Goal: Register for event/course

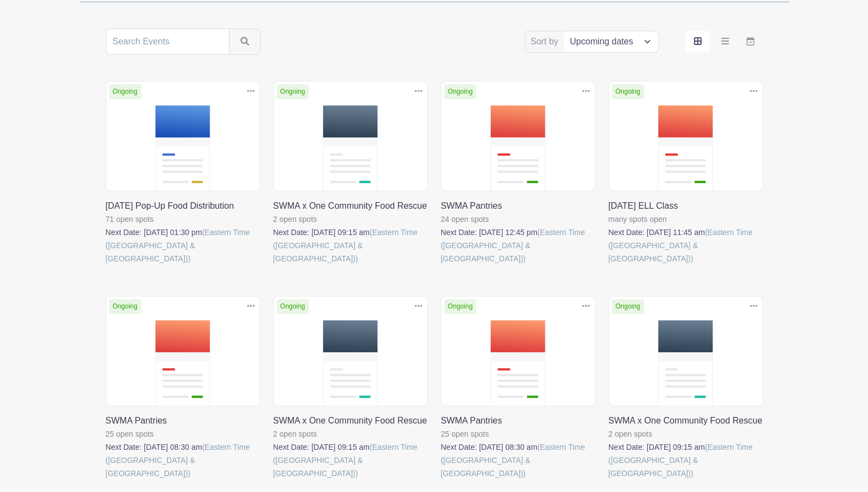
scroll to position [220, 0]
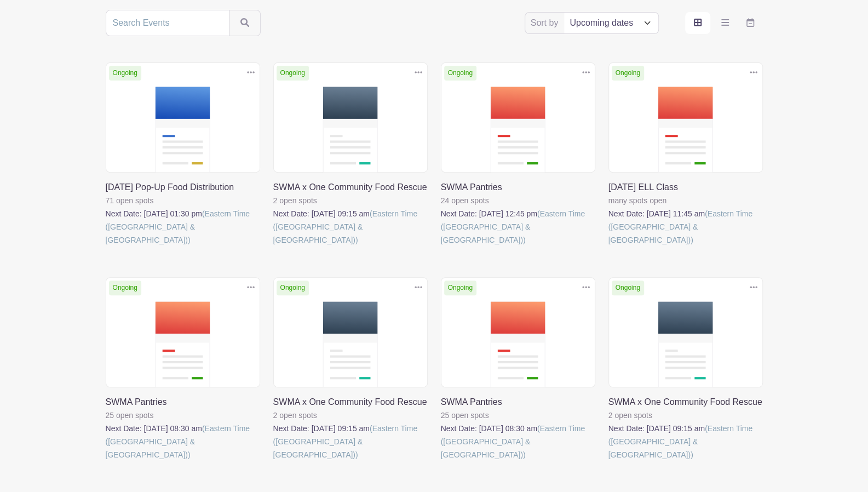
click at [441, 246] on link at bounding box center [441, 246] width 0 height 0
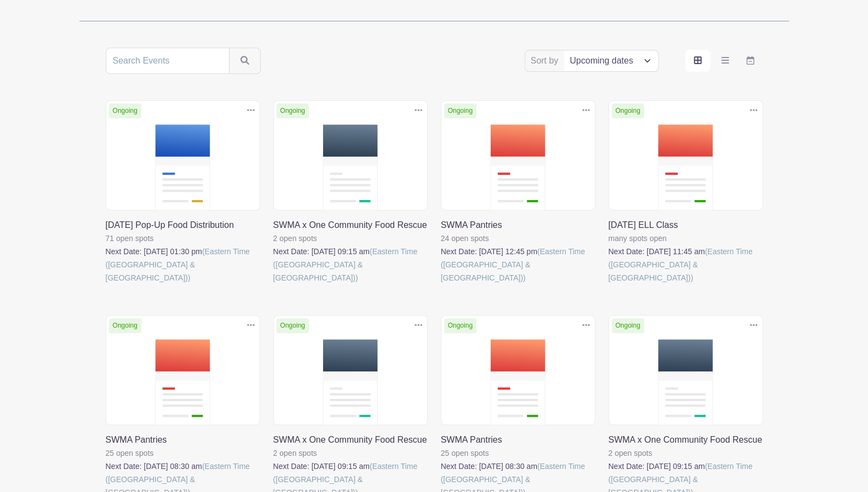
scroll to position [220, 0]
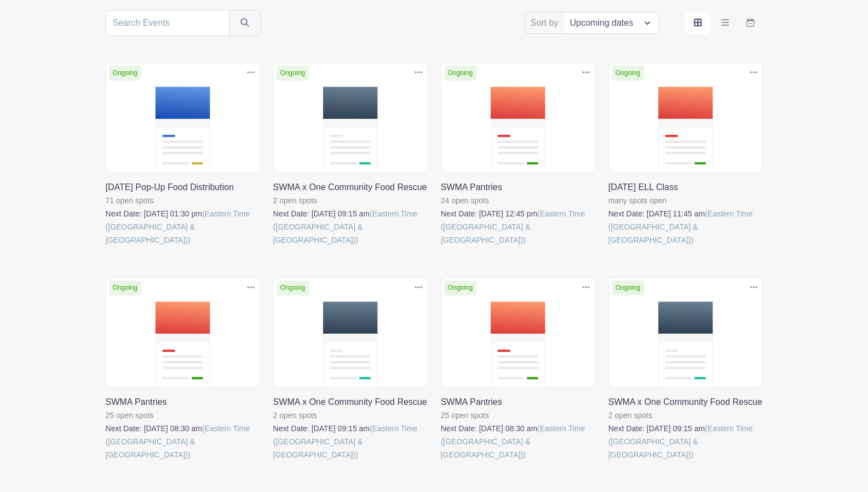
click at [273, 246] on link at bounding box center [273, 246] width 0 height 0
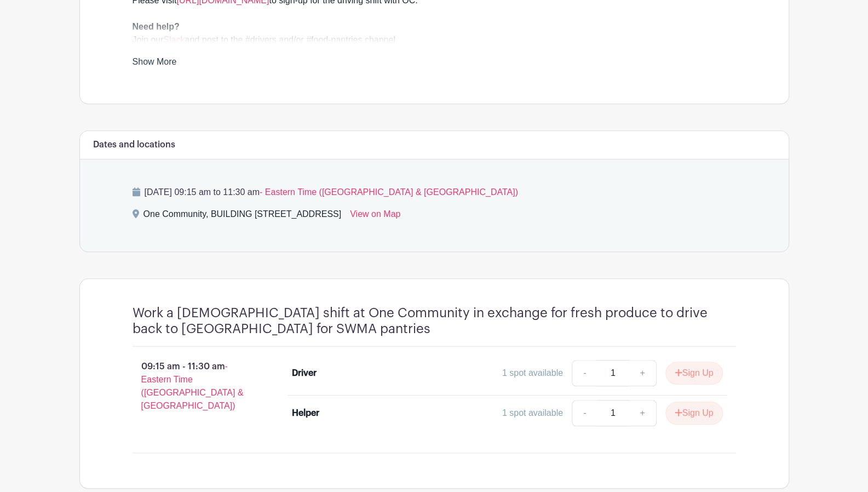
scroll to position [522, 0]
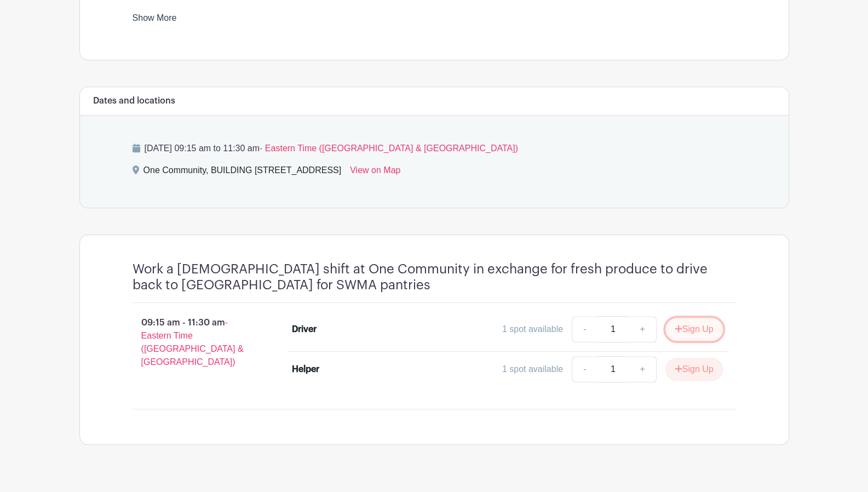
click at [697, 318] on button "Sign Up" at bounding box center [694, 329] width 58 height 23
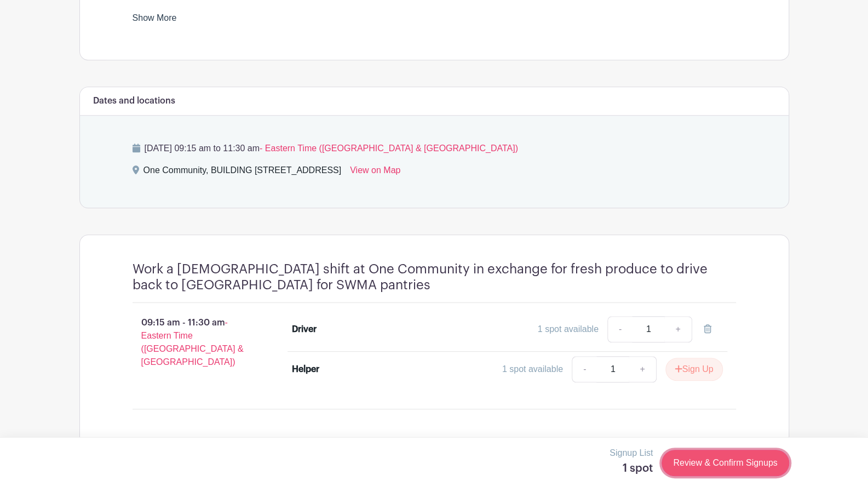
click at [728, 466] on link "Review & Confirm Signups" at bounding box center [725, 463] width 127 height 26
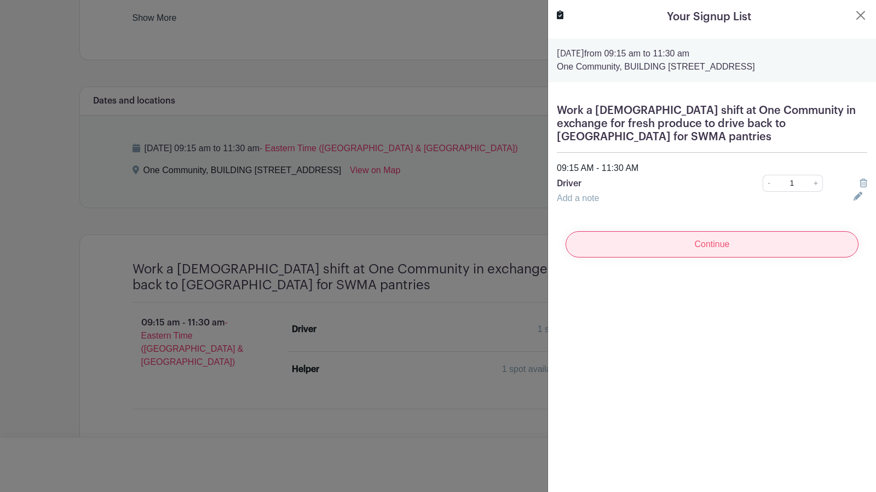
click at [712, 231] on input "Continue" at bounding box center [712, 244] width 293 height 26
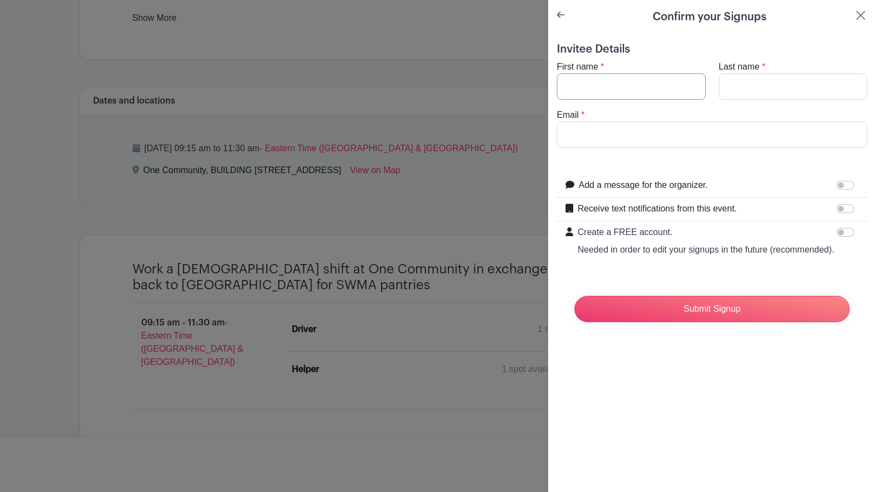
click at [644, 85] on input "First name" at bounding box center [631, 86] width 149 height 26
click at [738, 87] on input "Last name" at bounding box center [793, 86] width 149 height 26
type input "Mark"
type input "Clemens"
type input "markclemensny@gmail.com"
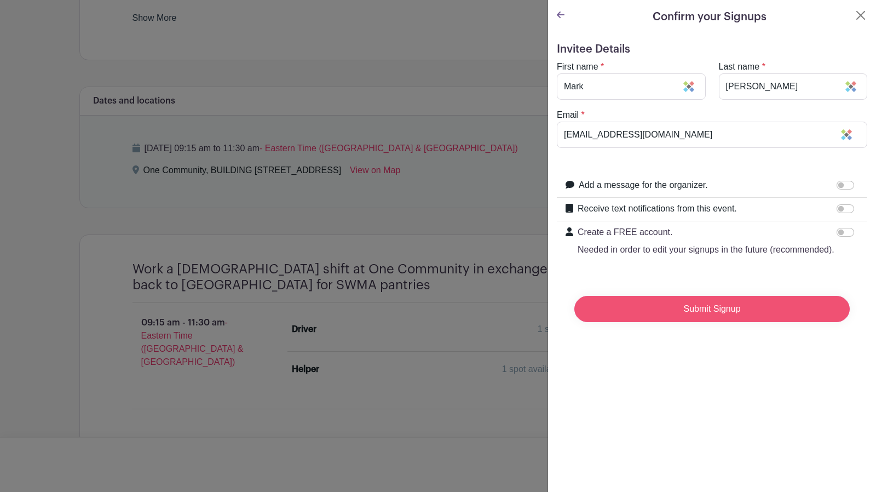
click at [716, 322] on input "Submit Signup" at bounding box center [712, 309] width 275 height 26
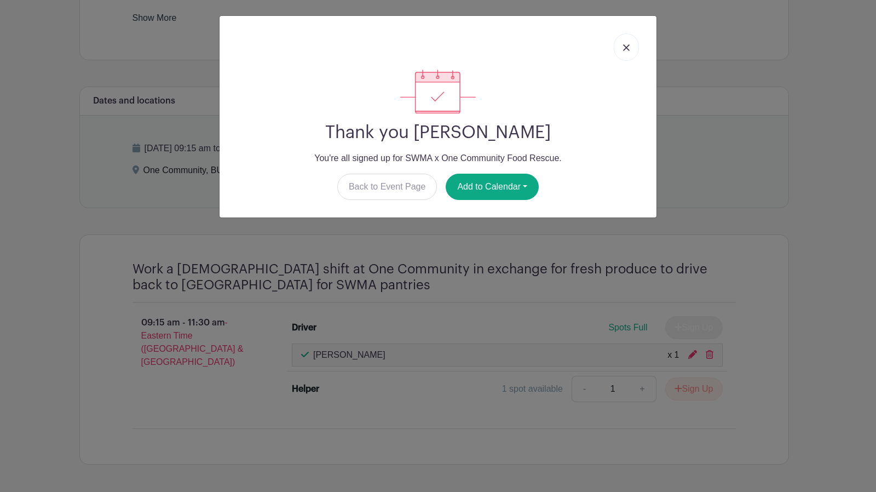
click at [629, 43] on link at bounding box center [626, 46] width 25 height 27
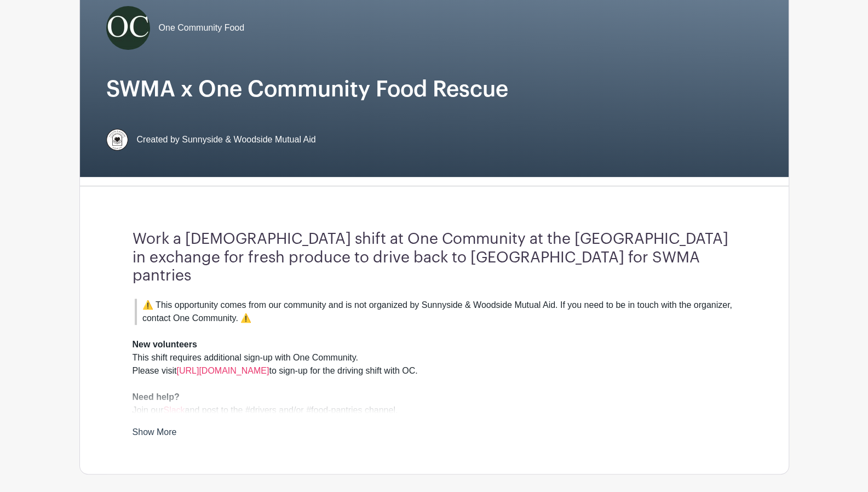
scroll to position [0, 0]
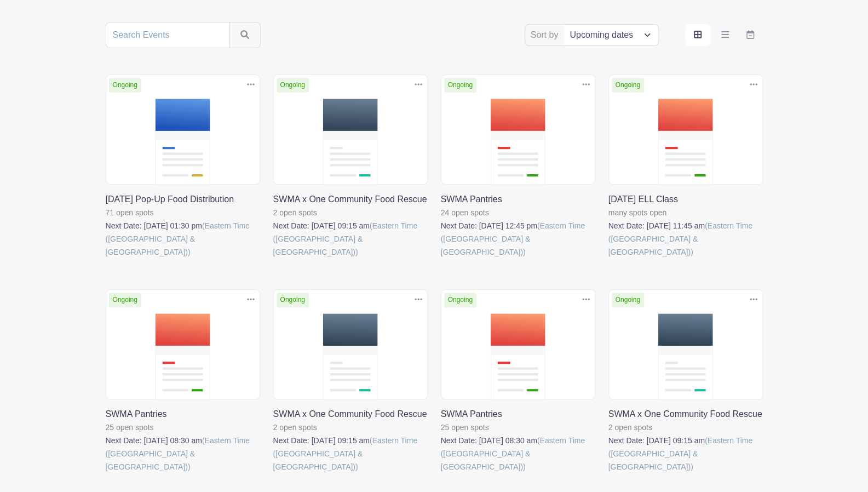
scroll to position [220, 0]
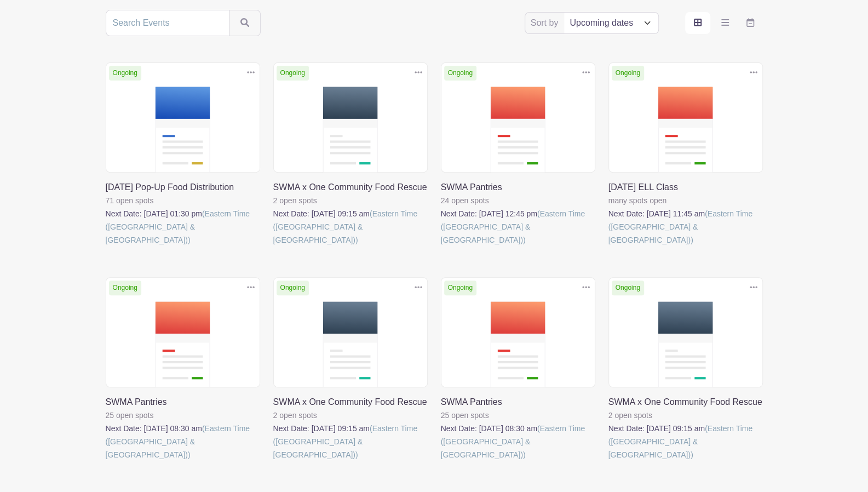
click at [43, 43] on main "Log In Sign Up for Free Sunnyside & Woodside Mutual Aid Sort by Title Recently …" at bounding box center [434, 277] width 868 height 995
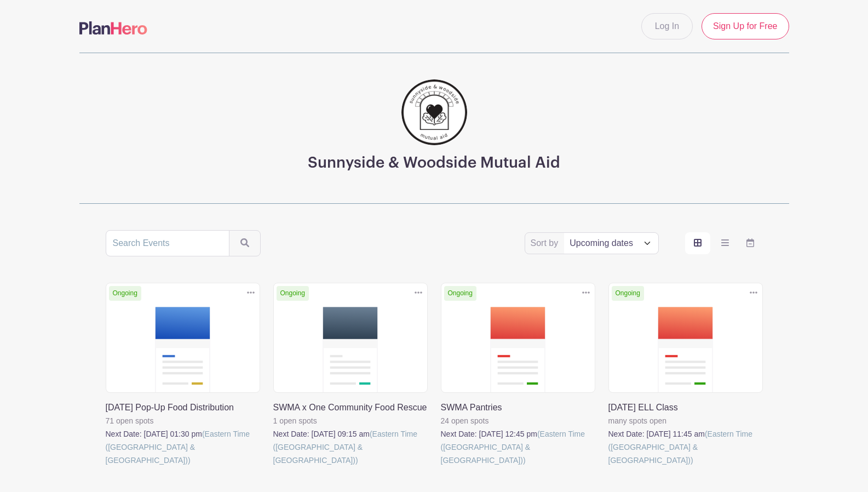
scroll to position [220, 0]
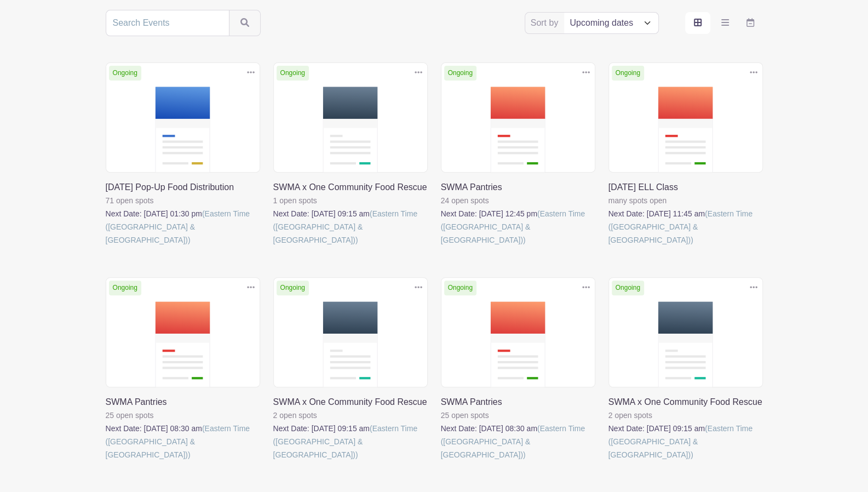
click at [47, 131] on main "Log In Sign Up for Free Sunnyside & Woodside Mutual Aid Sort by Title Recently …" at bounding box center [434, 277] width 868 height 995
click at [273, 246] on link at bounding box center [273, 246] width 0 height 0
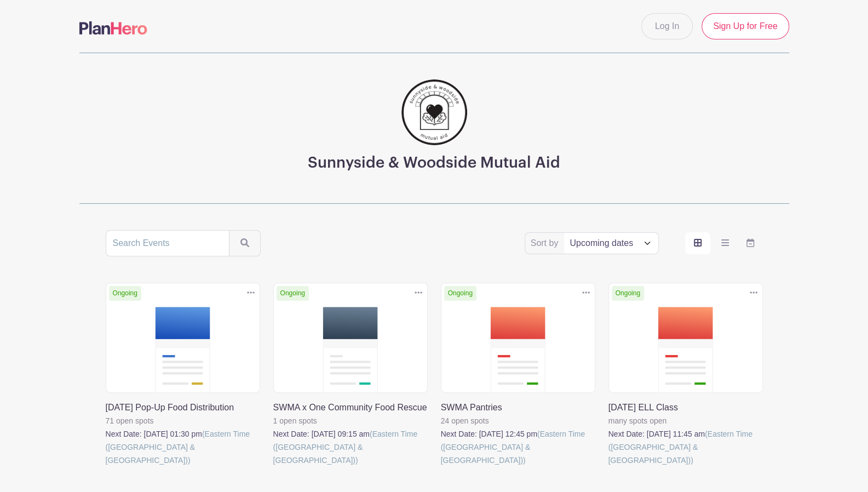
click at [441, 225] on div "Sunnyside & Woodside Mutual Aid Sort by Title Recently modified Newest Upcoming…" at bounding box center [434, 490] width 723 height 874
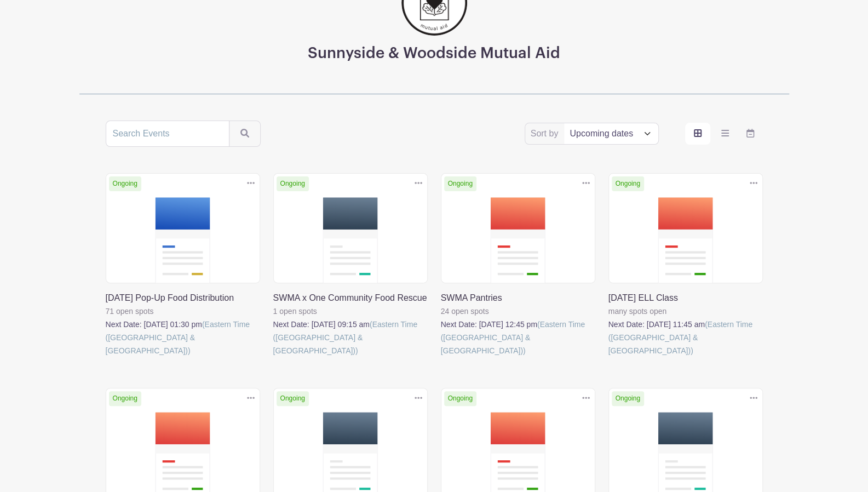
scroll to position [131, 0]
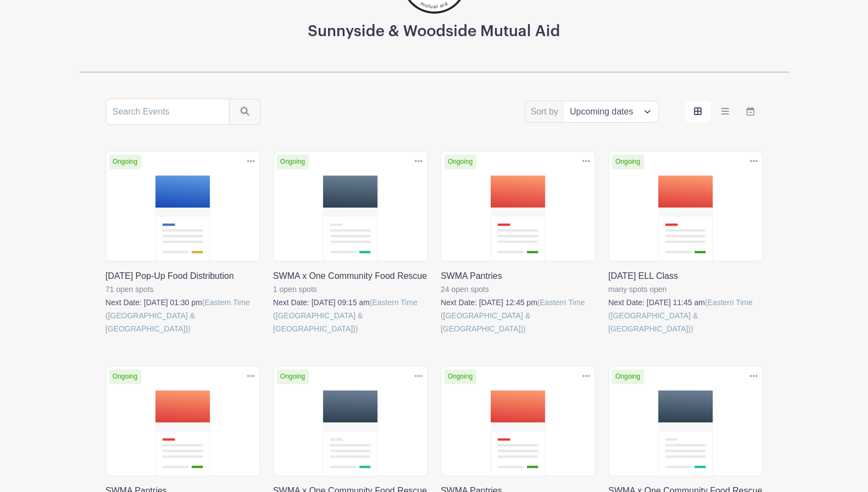
click at [441, 335] on link at bounding box center [441, 335] width 0 height 0
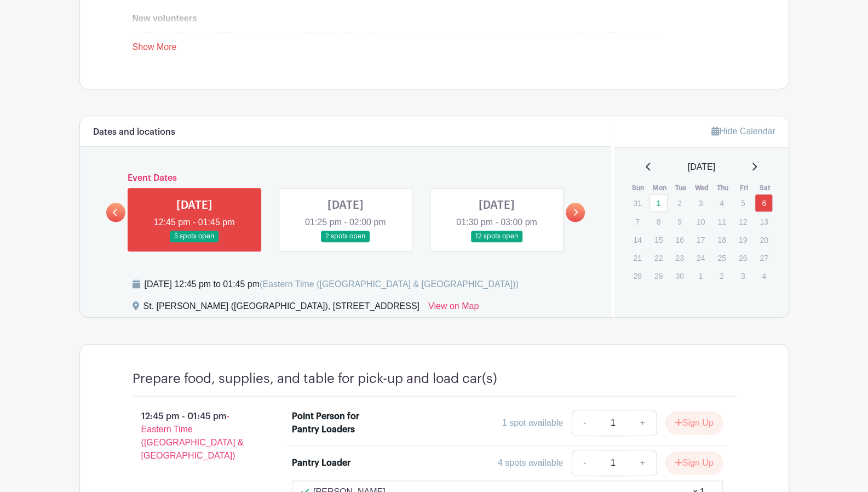
scroll to position [477, 0]
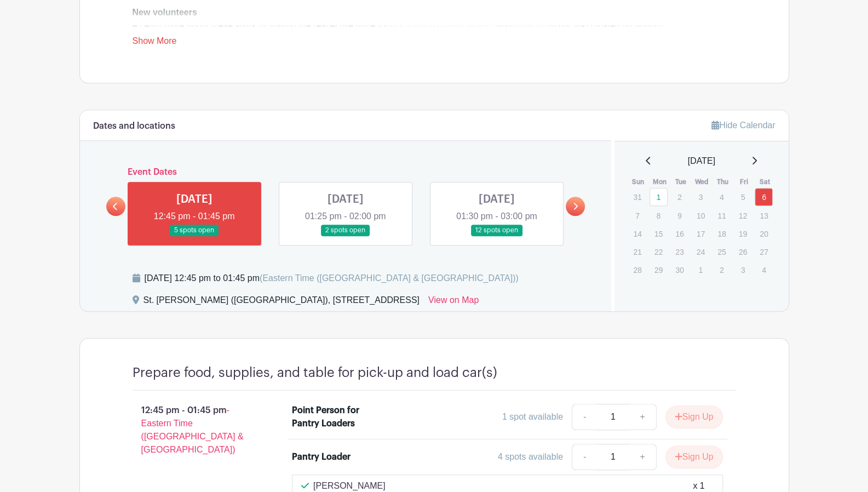
click at [114, 198] on link at bounding box center [115, 206] width 19 height 19
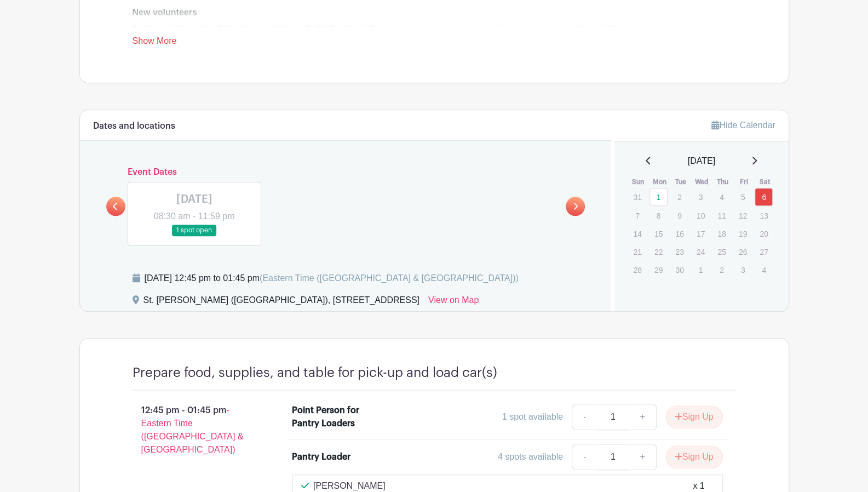
click at [194, 236] on link at bounding box center [194, 236] width 0 height 0
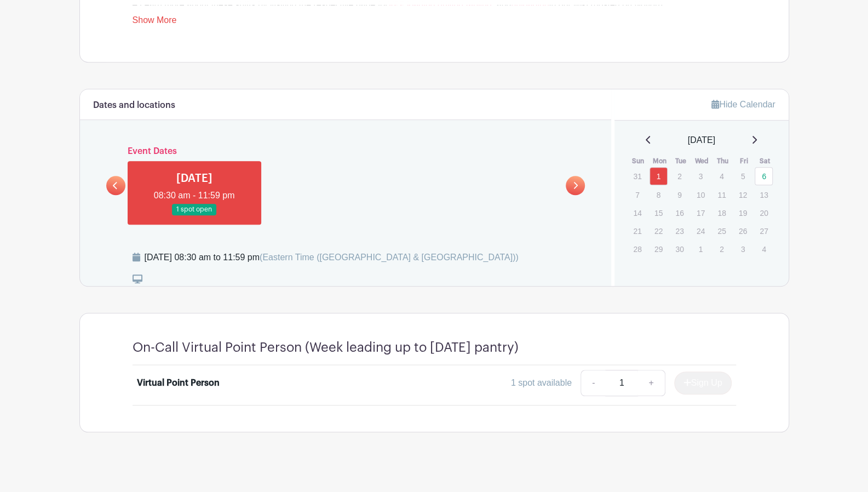
scroll to position [504, 0]
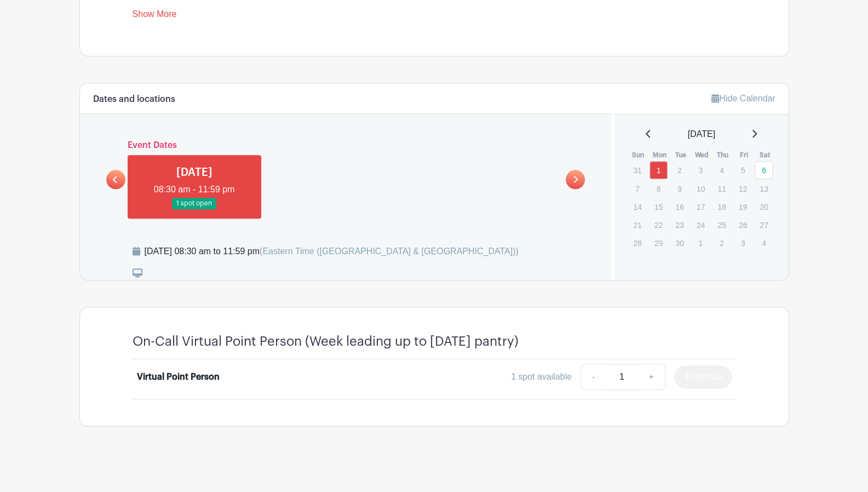
click at [698, 374] on div "Sign Up" at bounding box center [698, 376] width 66 height 23
click at [568, 378] on div "1 spot available" at bounding box center [541, 376] width 61 height 13
click at [651, 374] on link "+" at bounding box center [650, 377] width 27 height 26
click at [653, 407] on div "On-Call Virtual Point Person (Week leading up to Saturday pantry) Virtual Point…" at bounding box center [434, 366] width 656 height 118
click at [591, 375] on link "-" at bounding box center [593, 377] width 25 height 26
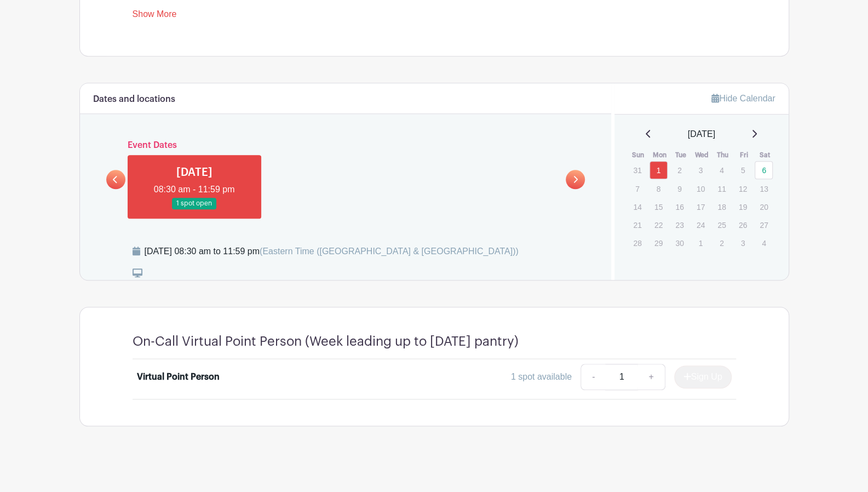
click at [630, 401] on div "On-Call Virtual Point Person (Week leading up to Saturday pantry) Virtual Point…" at bounding box center [434, 366] width 656 height 118
click at [573, 176] on icon at bounding box center [575, 179] width 5 height 8
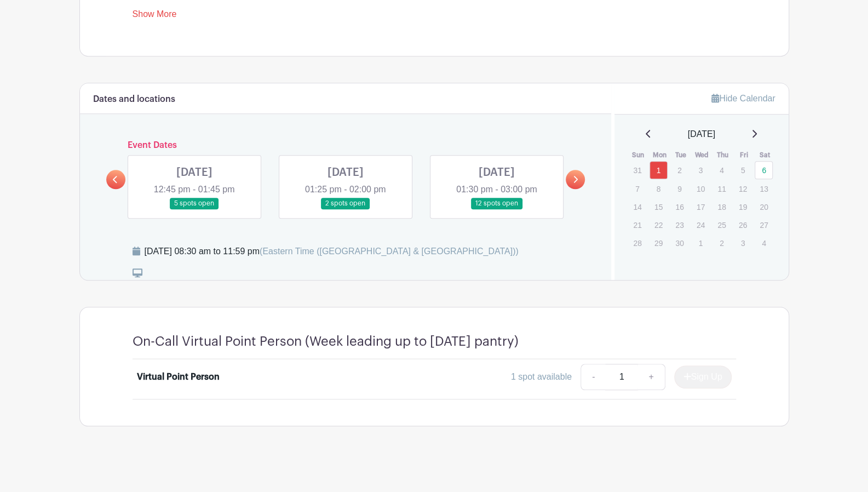
click at [193, 375] on div "Virtual Point Person" at bounding box center [178, 376] width 83 height 13
click at [194, 209] on link at bounding box center [194, 209] width 0 height 0
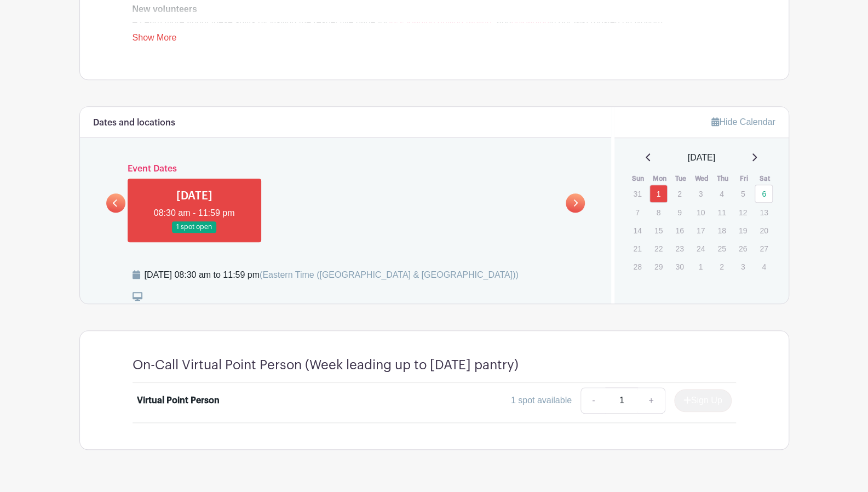
scroll to position [477, 0]
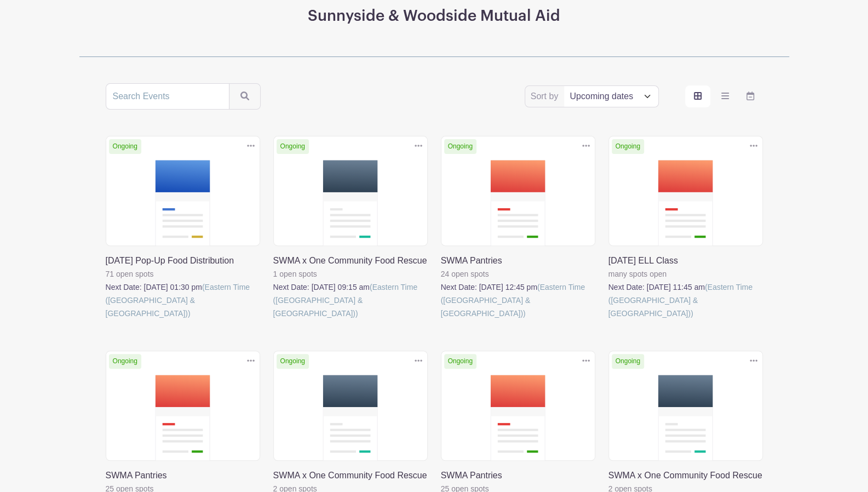
scroll to position [131, 0]
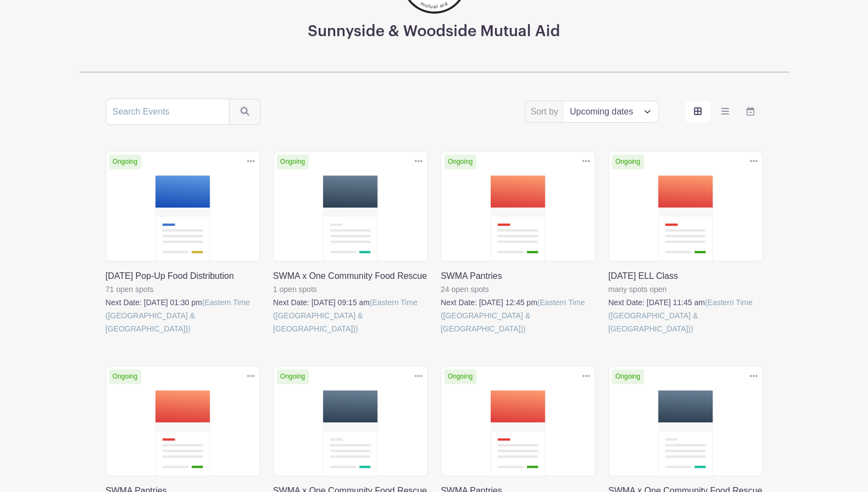
click at [608, 335] on link at bounding box center [608, 335] width 0 height 0
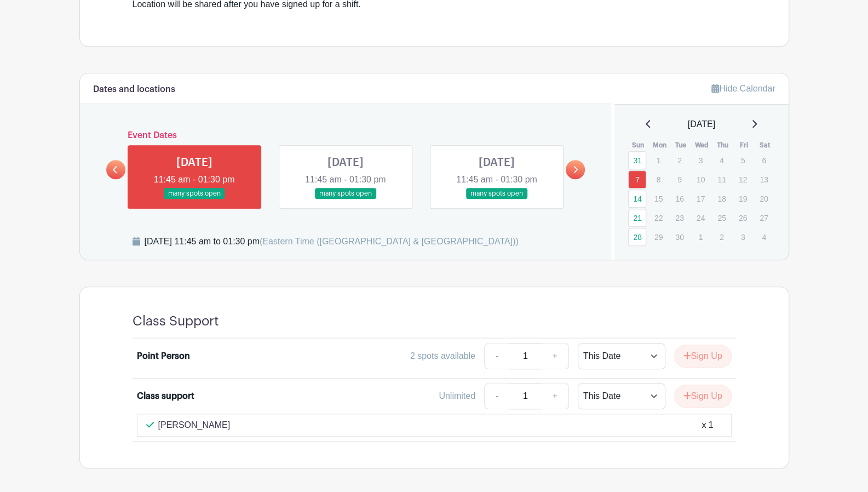
scroll to position [461, 0]
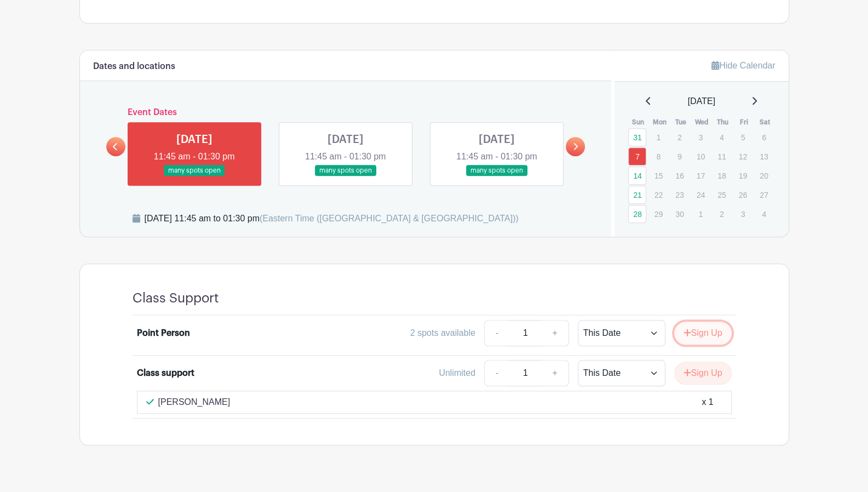
click at [702, 325] on button "Sign Up" at bounding box center [703, 332] width 58 height 23
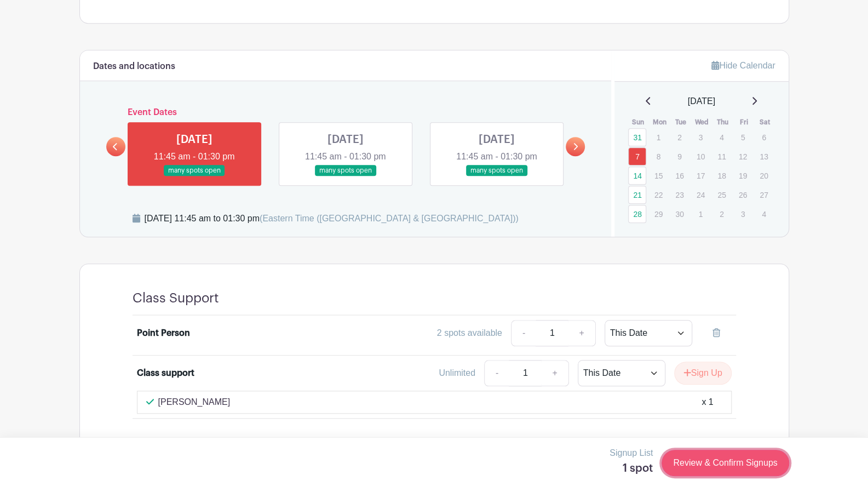
click at [719, 464] on link "Review & Confirm Signups" at bounding box center [725, 463] width 127 height 26
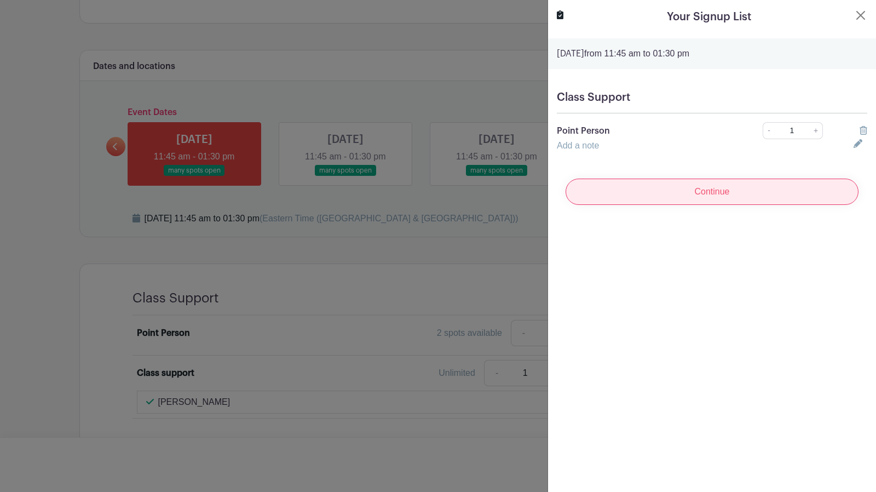
click at [713, 188] on input "Continue" at bounding box center [712, 192] width 293 height 26
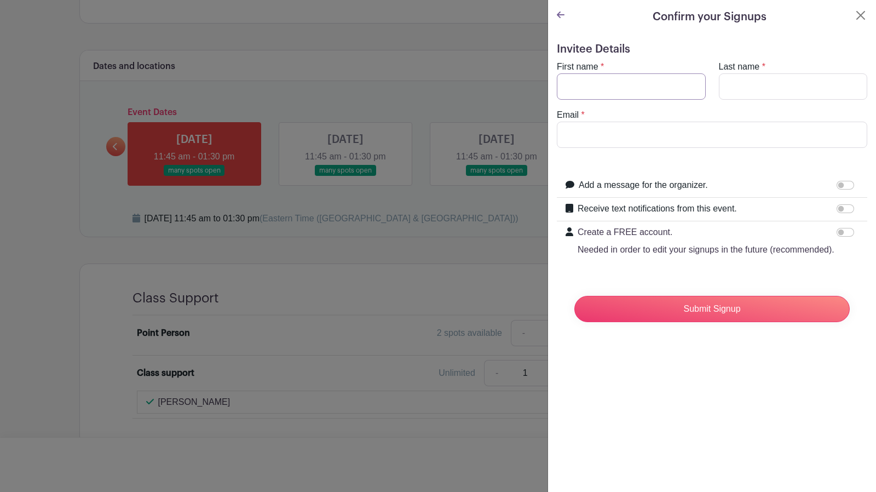
click at [636, 81] on input "First name" at bounding box center [631, 86] width 149 height 26
type input "Mark"
type input "Clemens"
type input "markclemensny@gmail.com"
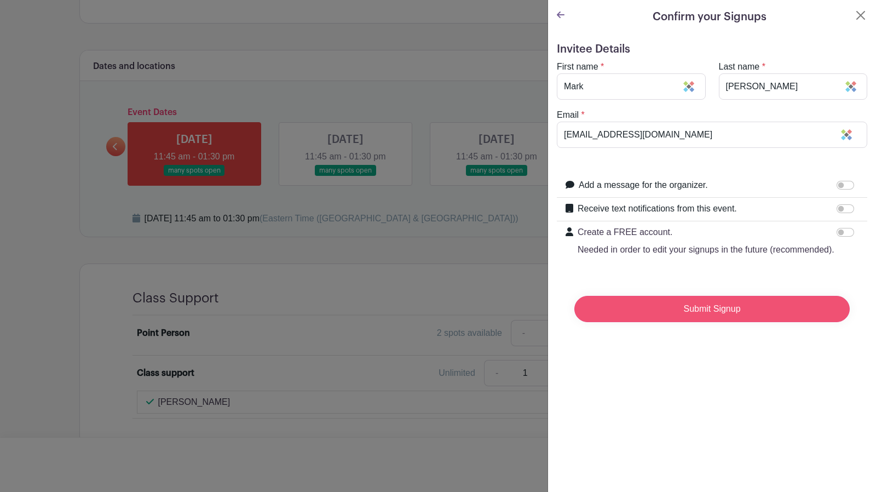
click at [704, 320] on input "Submit Signup" at bounding box center [712, 309] width 275 height 26
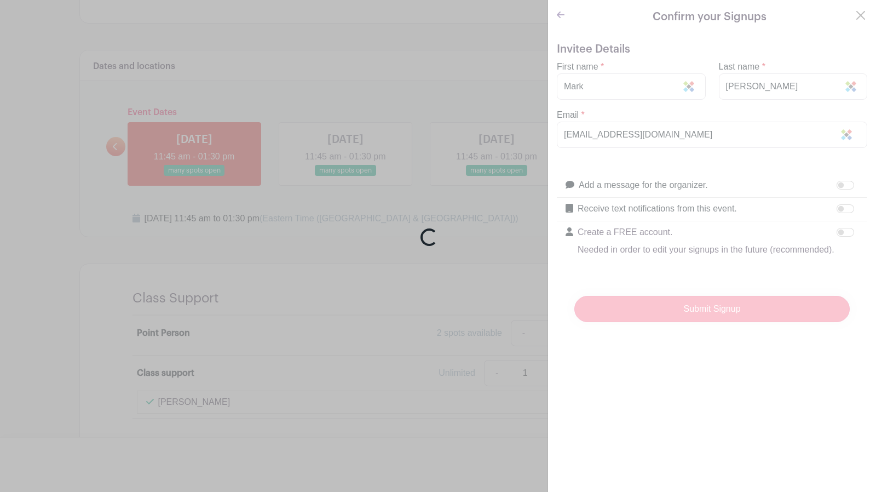
click at [704, 320] on div "Loading..." at bounding box center [438, 246] width 876 height 492
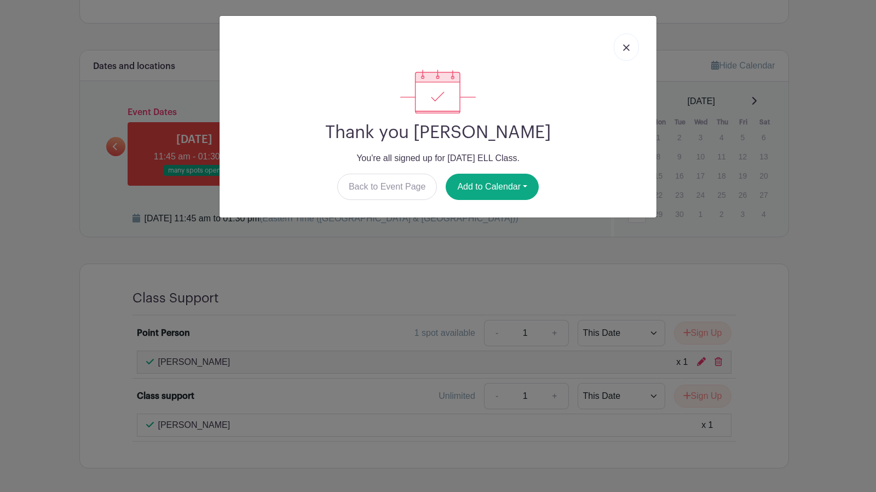
click at [628, 51] on link at bounding box center [626, 46] width 25 height 27
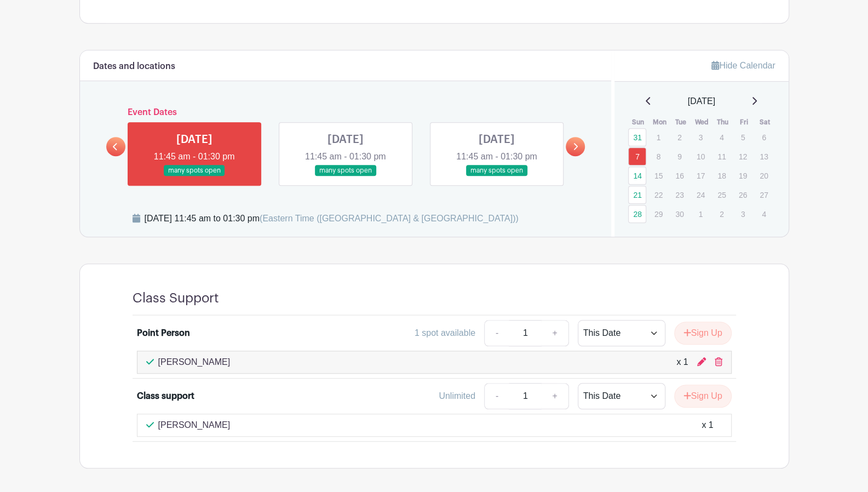
click at [836, 257] on main "Log In Sign Up for Free Sunnyside & Woodside Mutual Aid Sunday ELL Class Create…" at bounding box center [434, 38] width 868 height 998
click at [865, 337] on main "Log In Sign Up for Free Sunnyside & Woodside Mutual Aid Sunday ELL Class Create…" at bounding box center [434, 38] width 868 height 998
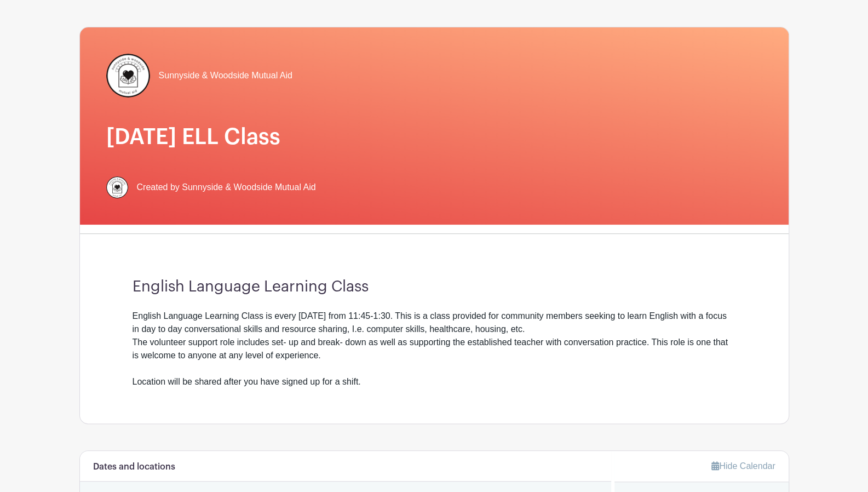
scroll to position [0, 0]
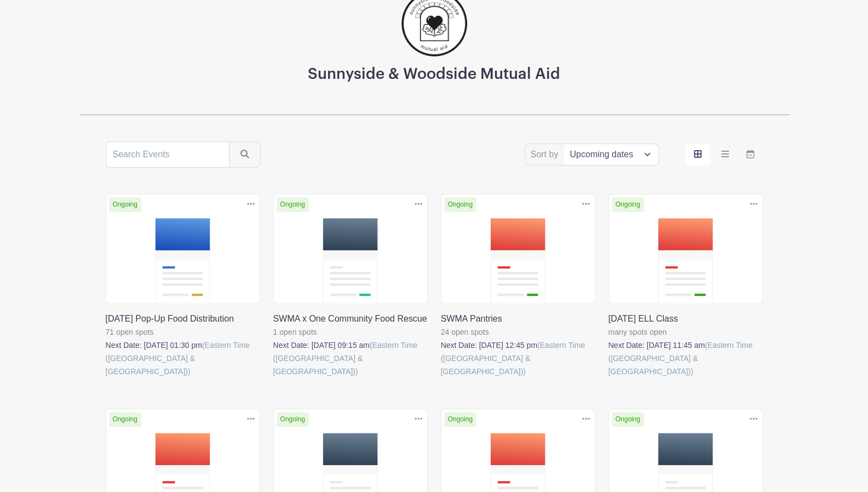
scroll to position [131, 0]
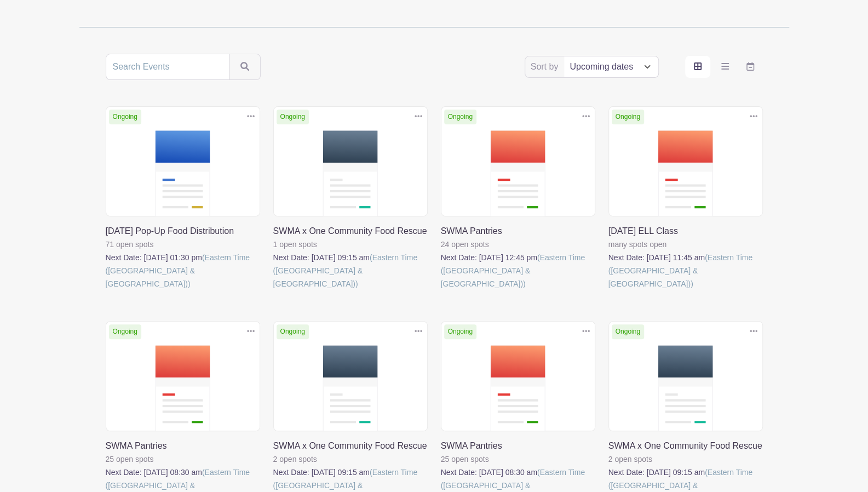
scroll to position [182, 0]
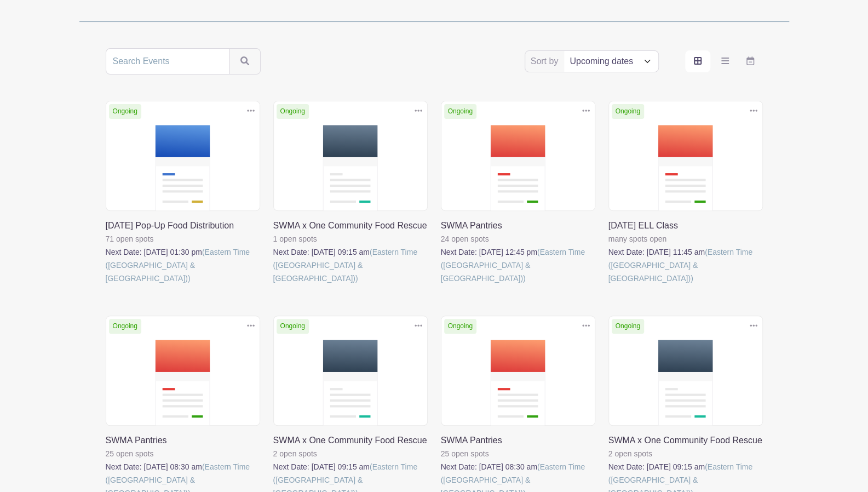
click at [441, 285] on link at bounding box center [441, 285] width 0 height 0
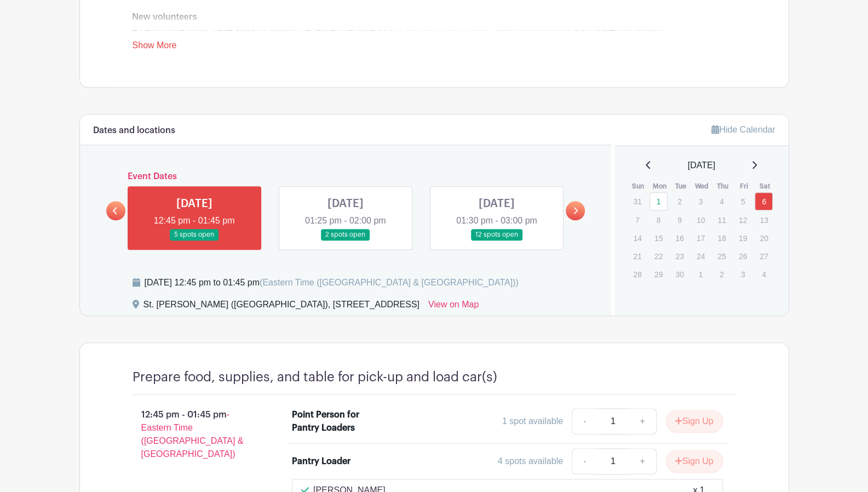
scroll to position [474, 0]
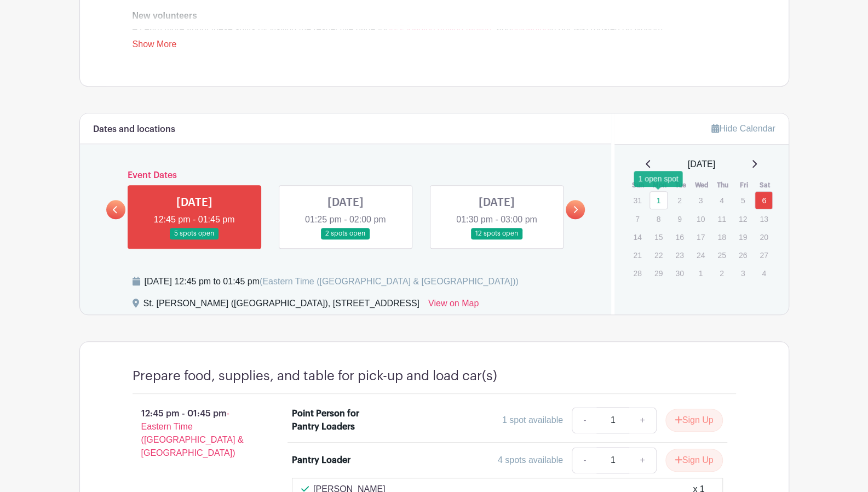
click at [657, 196] on link "1" at bounding box center [659, 200] width 18 height 18
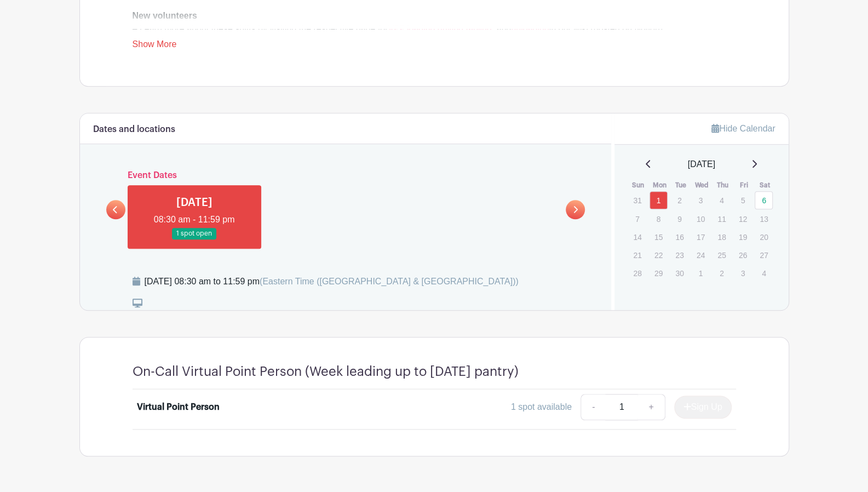
click at [690, 404] on div "Sign Up" at bounding box center [698, 406] width 66 height 23
click at [648, 407] on link "+" at bounding box center [650, 407] width 27 height 26
click at [612, 397] on input "1" at bounding box center [621, 407] width 33 height 26
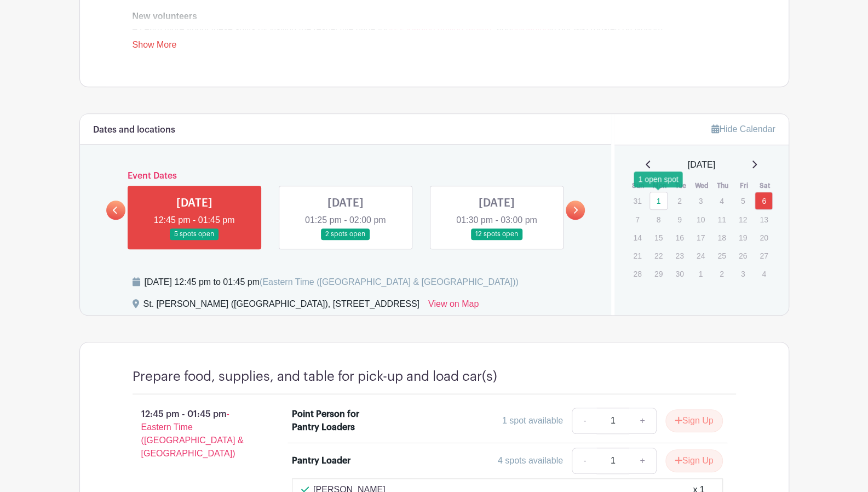
scroll to position [474, 0]
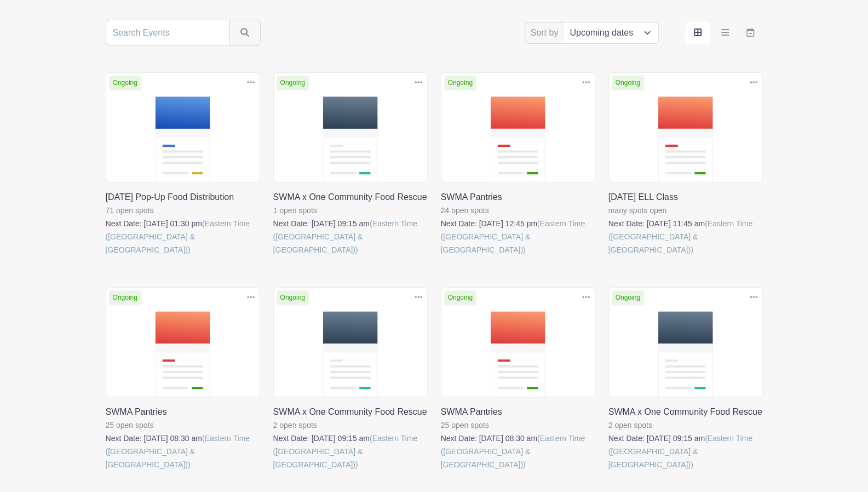
scroll to position [182, 0]
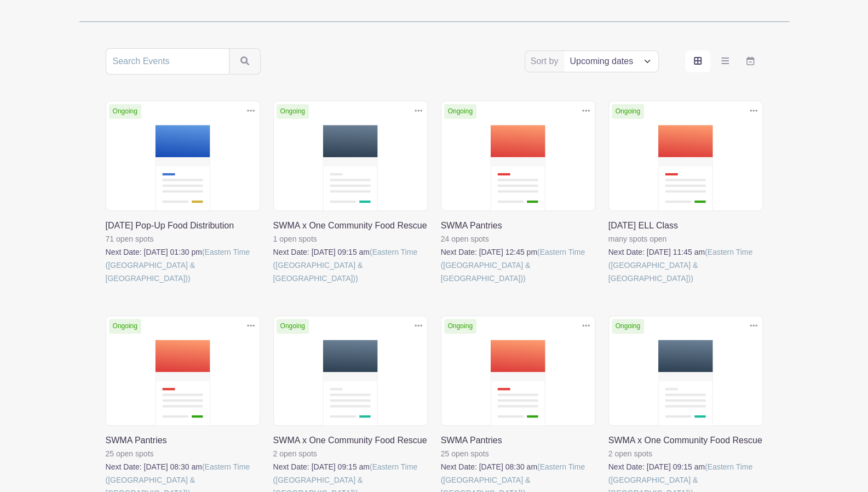
click at [106, 491] on link at bounding box center [106, 499] width 0 height 0
